Goal: Task Accomplishment & Management: Manage account settings

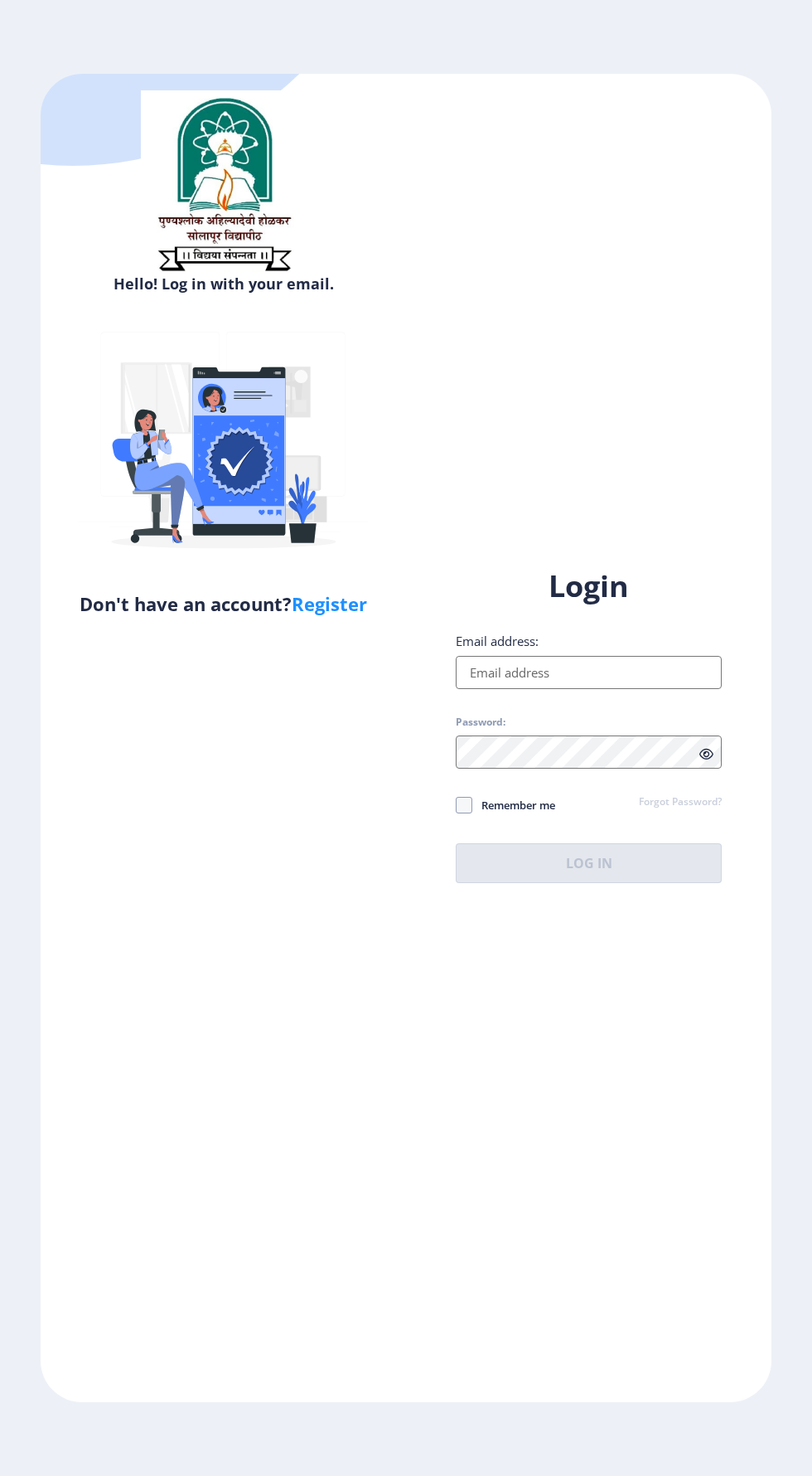
click at [631, 689] on input "Email address:" at bounding box center [588, 672] width 266 height 33
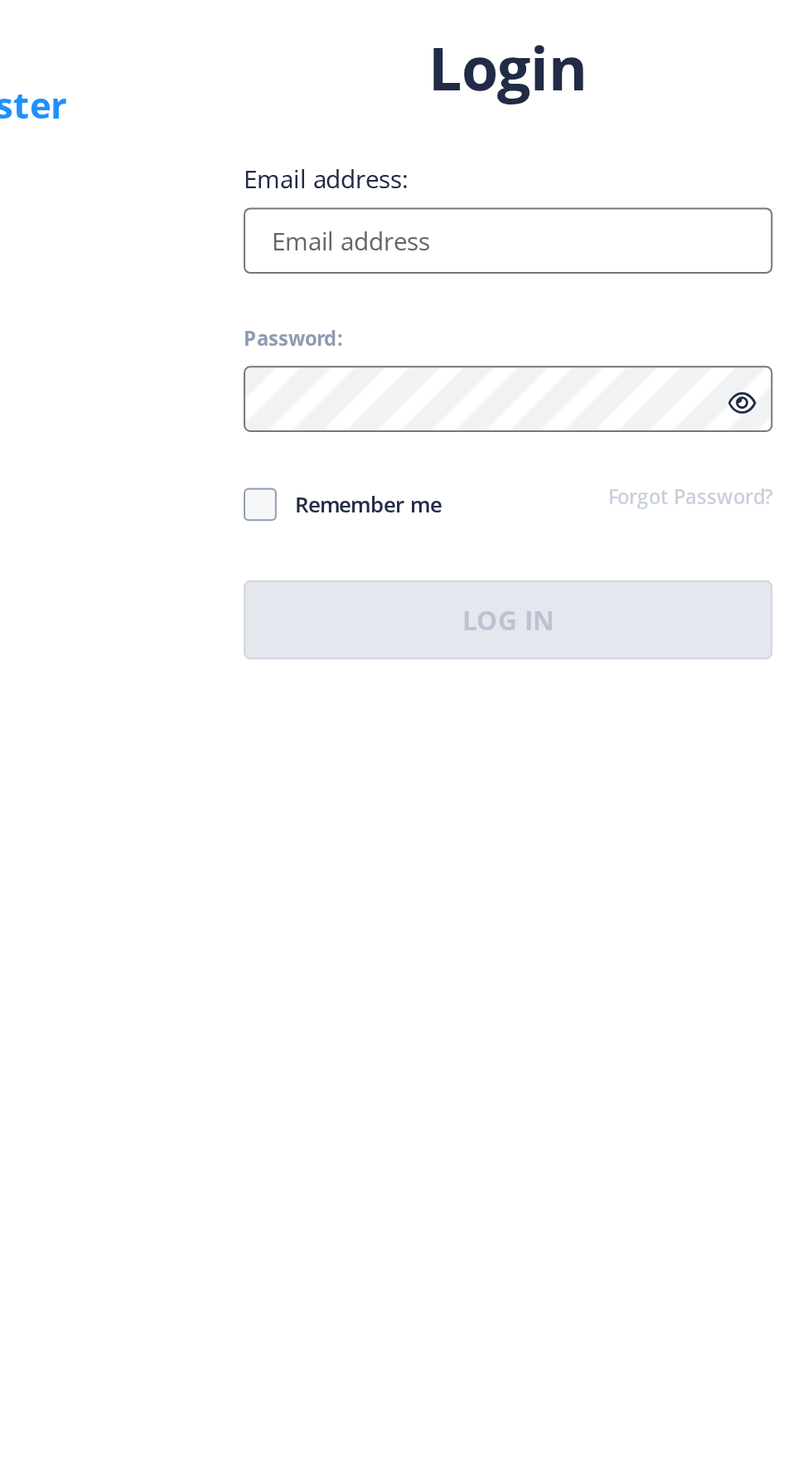
type input "[EMAIL_ADDRESS][DOMAIN_NAME]"
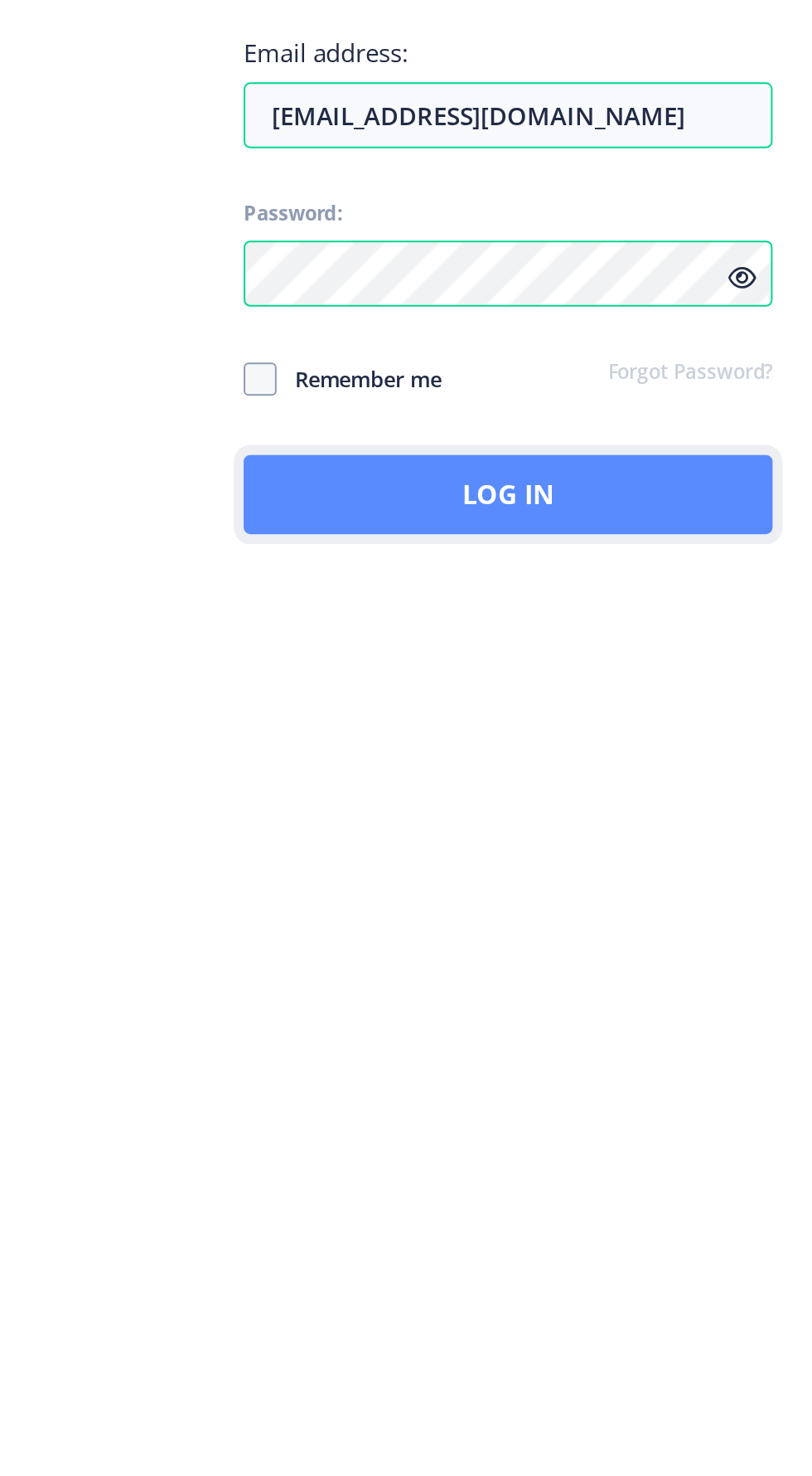
click at [625, 882] on button "Log In" at bounding box center [588, 863] width 266 height 40
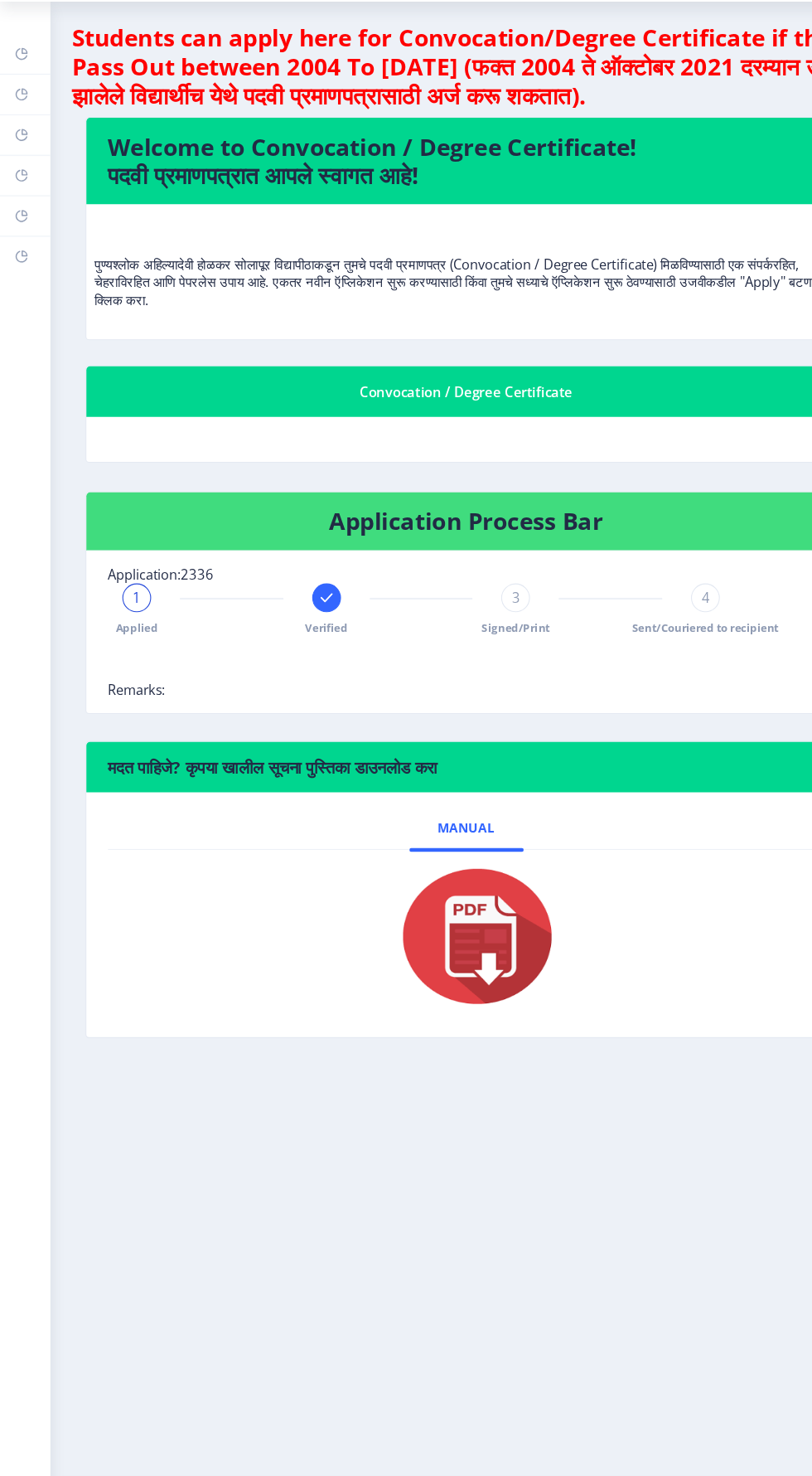
click at [448, 922] on img at bounding box center [429, 923] width 166 height 133
click at [459, 919] on img at bounding box center [429, 923] width 166 height 133
